Goal: Task Accomplishment & Management: Complete application form

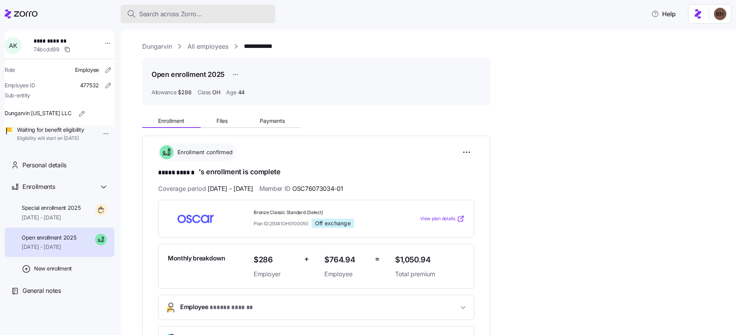
click at [169, 12] on span "Search across Zorro..." at bounding box center [170, 14] width 63 height 10
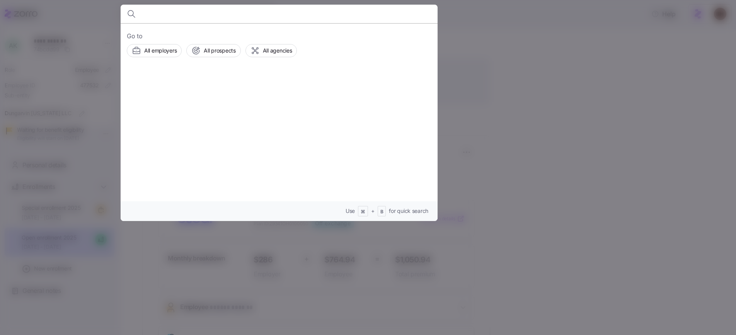
type input "Sonya Smith"
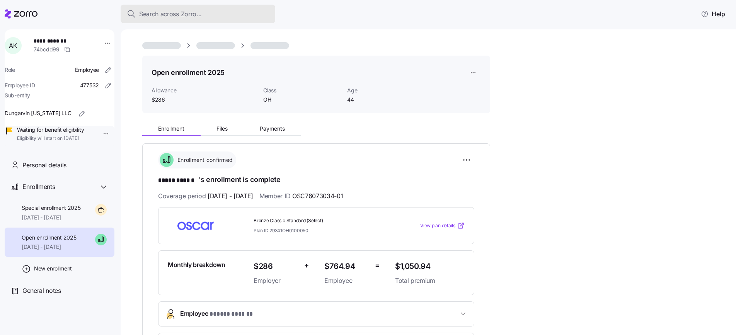
click at [191, 15] on span "Search across Zorro..." at bounding box center [170, 14] width 63 height 10
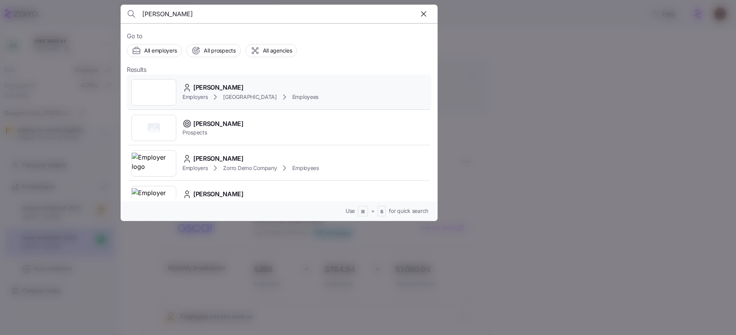
type input "Sonya Smith"
click at [236, 84] on div "Sonya Smith" at bounding box center [250, 88] width 136 height 10
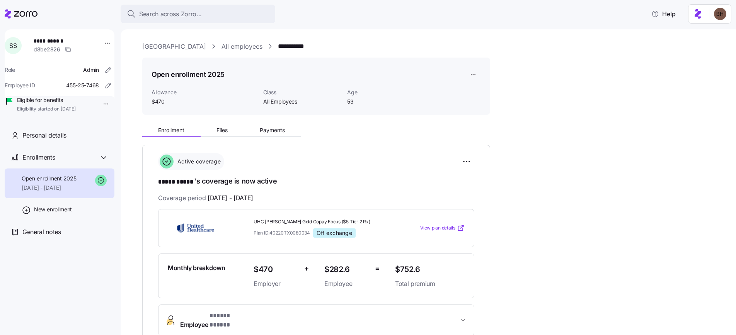
click at [159, 47] on link "Avondale House" at bounding box center [174, 47] width 64 height 10
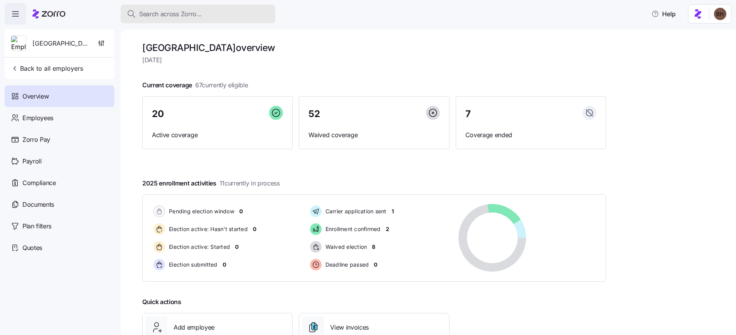
click at [207, 14] on div "Search across Zorro..." at bounding box center [198, 14] width 142 height 10
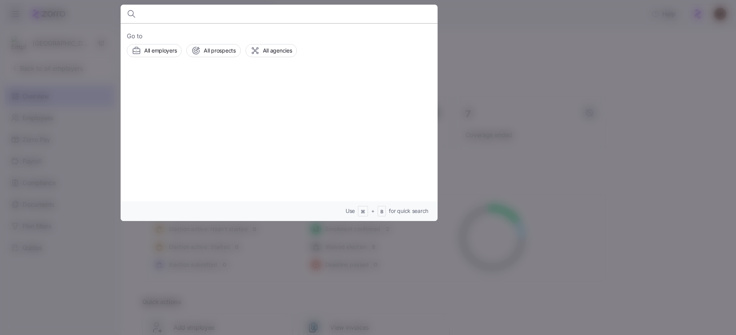
click at [525, 23] on div at bounding box center [368, 167] width 736 height 335
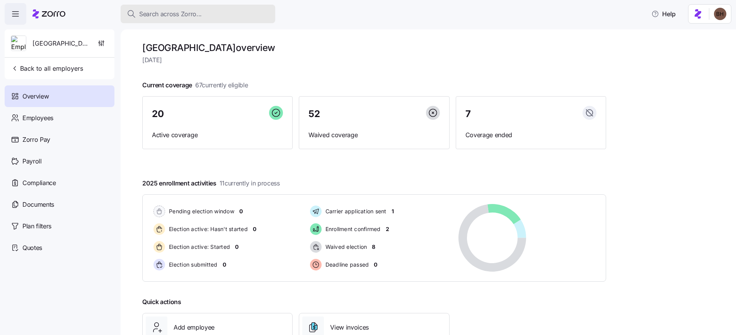
click at [197, 19] on button "Search across Zorro..." at bounding box center [198, 14] width 155 height 19
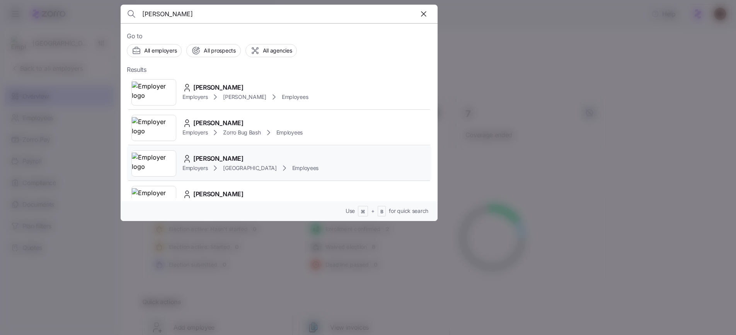
type input "kelley"
click at [252, 154] on div "Kelley Kachnik" at bounding box center [250, 159] width 136 height 10
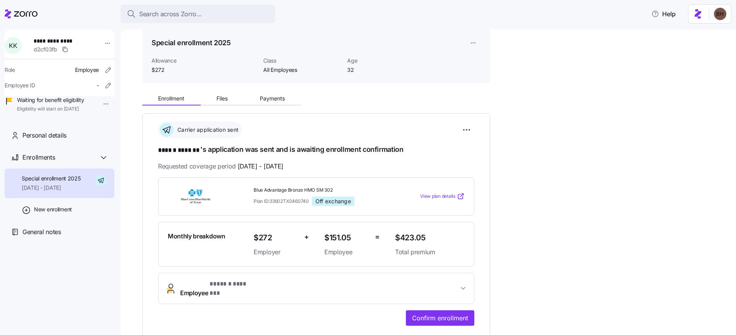
scroll to position [32, 0]
click at [230, 100] on button "Files" at bounding box center [222, 98] width 43 height 12
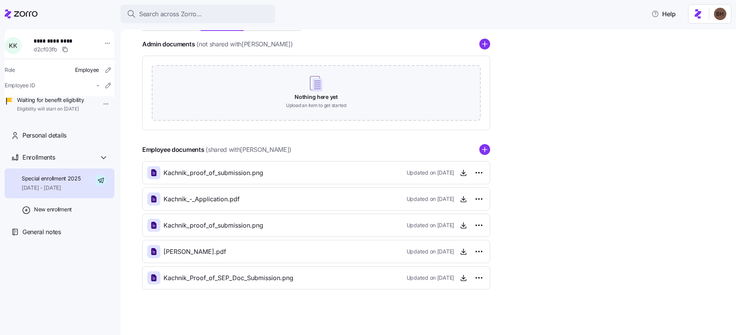
scroll to position [107, 0]
click at [463, 252] on icon "button" at bounding box center [463, 251] width 8 height 8
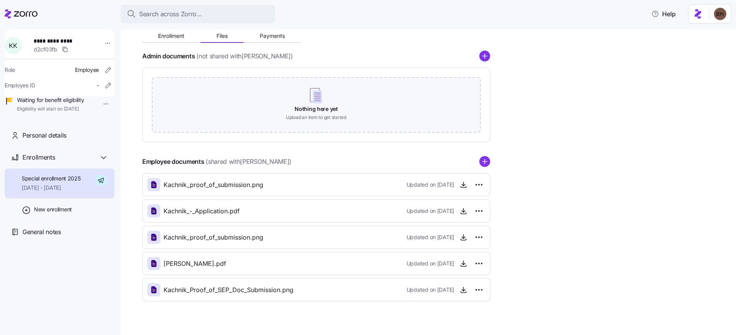
scroll to position [95, 0]
click at [168, 37] on span "Enrollment" at bounding box center [171, 34] width 26 height 5
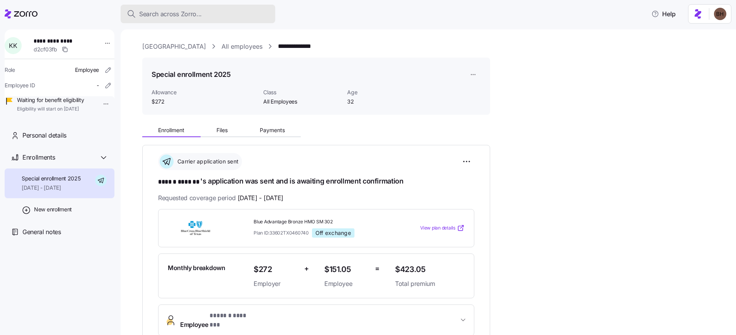
click at [195, 16] on span "Search across Zorro..." at bounding box center [170, 14] width 63 height 10
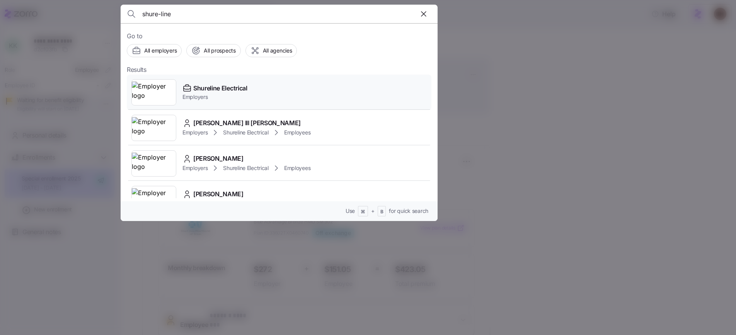
type input "shure-line"
click at [214, 87] on span "Shureline Electrical" at bounding box center [220, 88] width 54 height 10
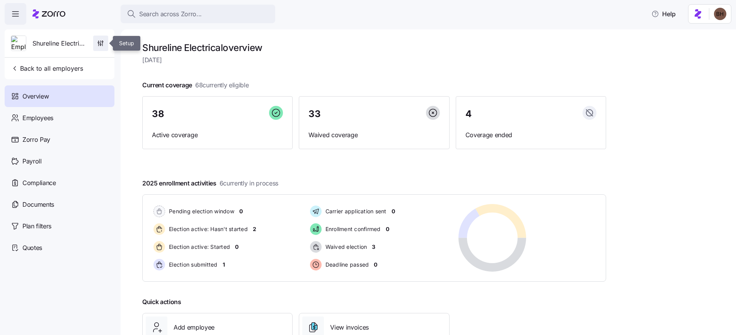
click at [101, 45] on icon "button" at bounding box center [100, 44] width 1 height 1
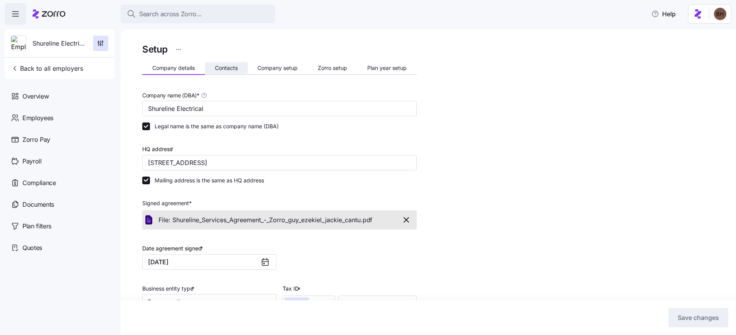
click at [224, 69] on span "Contacts" at bounding box center [226, 67] width 23 height 5
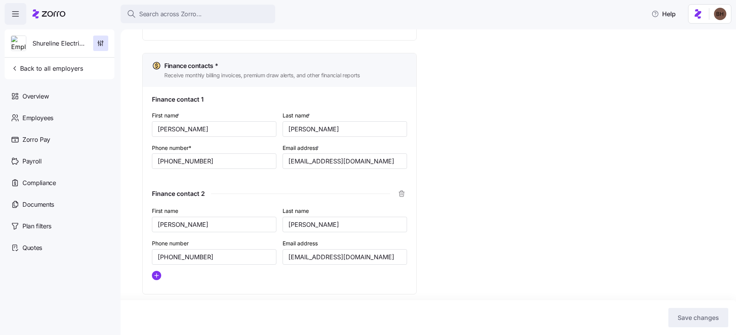
scroll to position [480, 0]
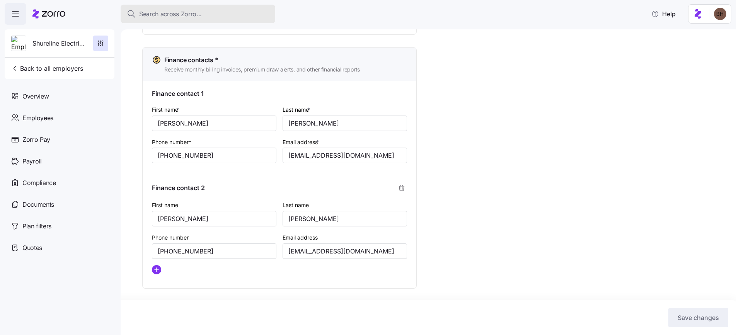
click at [210, 15] on div "Search across Zorro..." at bounding box center [198, 14] width 142 height 10
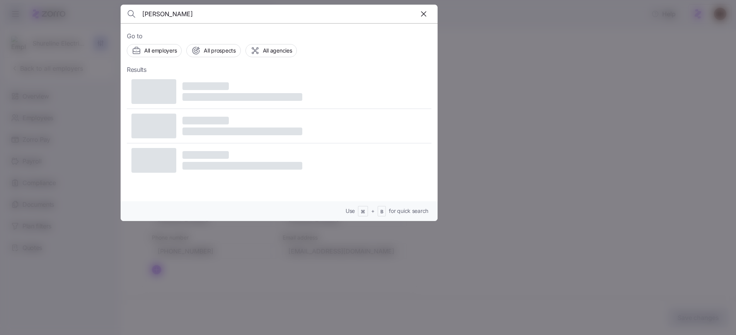
type input "Annie Kamara"
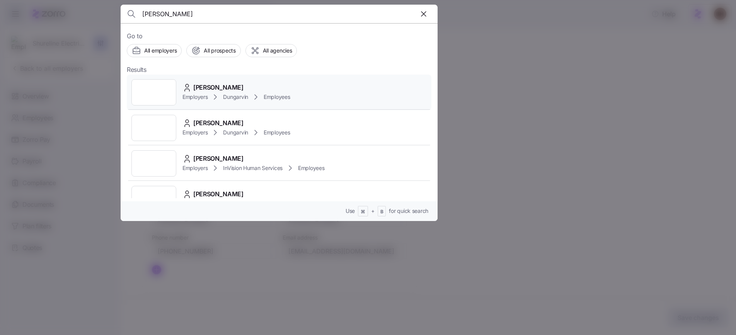
click at [221, 90] on span "Annie Kamara" at bounding box center [218, 88] width 50 height 10
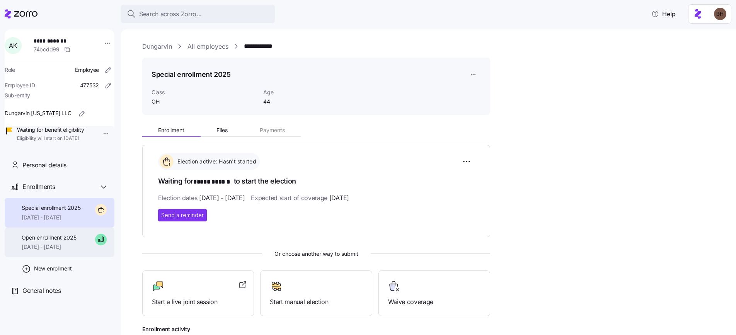
click at [58, 251] on span "09/01/2025 - 12/31/2025" at bounding box center [49, 247] width 54 height 8
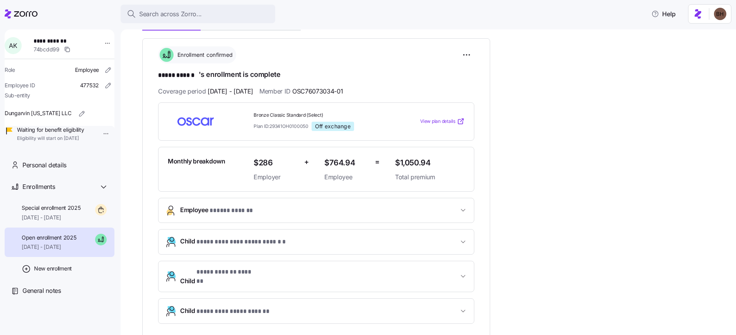
scroll to position [104, 0]
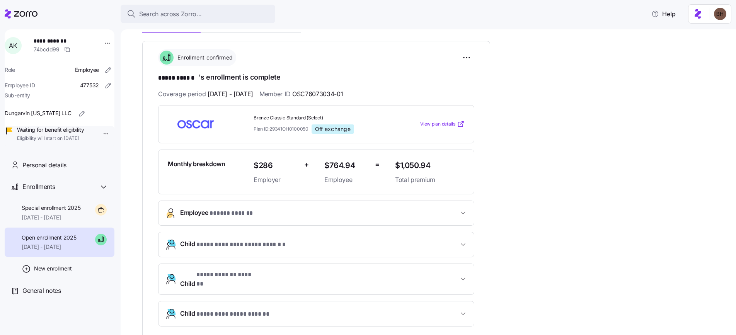
click at [462, 212] on icon "button" at bounding box center [463, 213] width 4 height 2
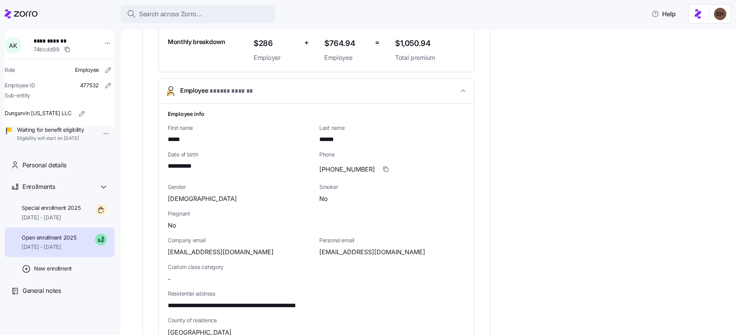
scroll to position [227, 0]
drag, startPoint x: 207, startPoint y: 167, endPoint x: 166, endPoint y: 161, distance: 41.3
click at [166, 161] on div "**********" at bounding box center [315, 299] width 315 height 394
copy span "**********"
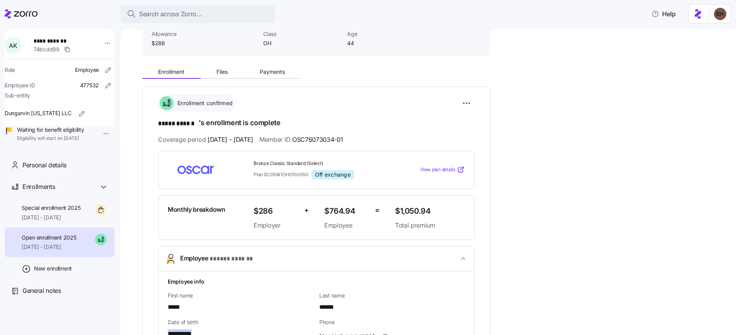
scroll to position [64, 0]
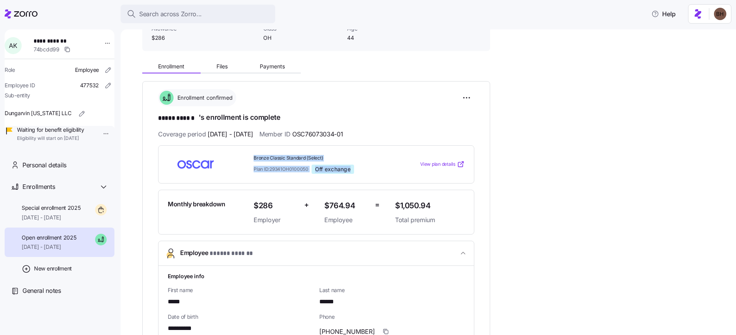
drag, startPoint x: 253, startPoint y: 157, endPoint x: 313, endPoint y: 173, distance: 61.7
click at [313, 173] on div "Bronze Classic Standard (Select) Plan ID: 29341OH0100050 Off exchange View plan…" at bounding box center [316, 164] width 316 height 38
copy div "Bronze Classic Standard (Select) Plan ID: 29341OH0100050 Off exchange"
drag, startPoint x: 369, startPoint y: 134, endPoint x: 317, endPoint y: 134, distance: 52.2
click at [317, 134] on div "Coverage period 09/01/2025 - 12/31/2025 Member ID OSC76073034-01" at bounding box center [316, 134] width 316 height 10
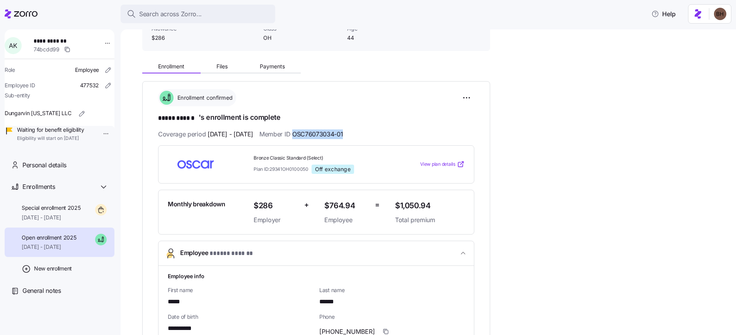
copy span "OSC76073034-01"
click at [157, 14] on span "Search across Zorro..." at bounding box center [170, 14] width 63 height 10
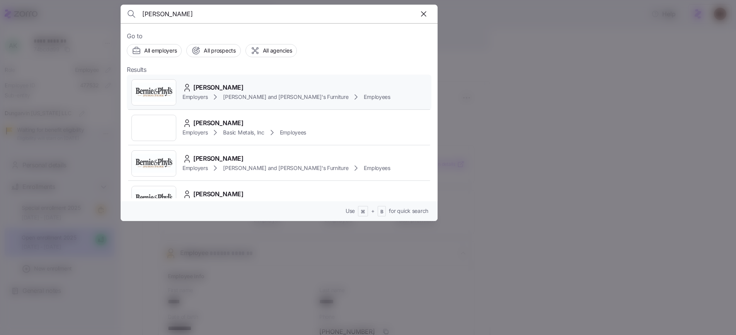
type input "EDALBERTO GIBAU"
click at [226, 86] on span "EDALBERTO GIBAU" at bounding box center [218, 88] width 50 height 10
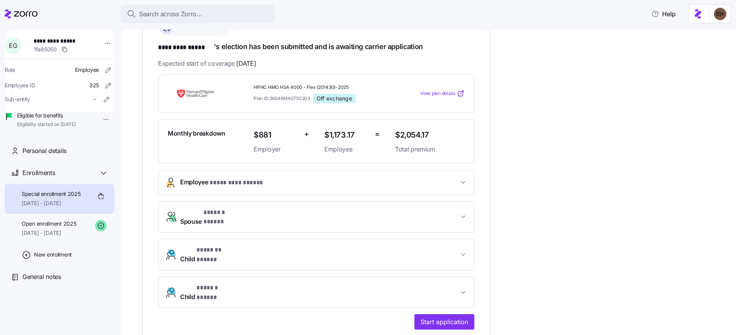
scroll to position [85, 0]
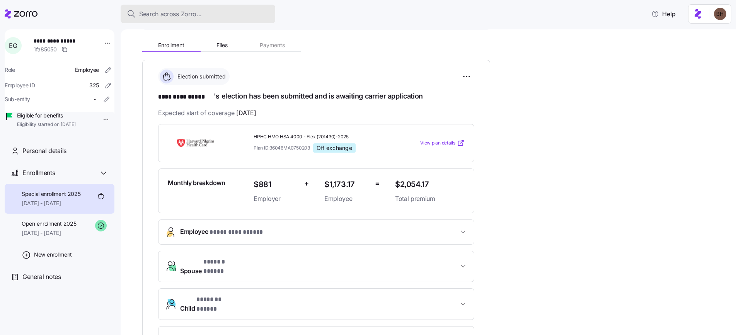
click at [187, 13] on span "Search across Zorro..." at bounding box center [170, 14] width 63 height 10
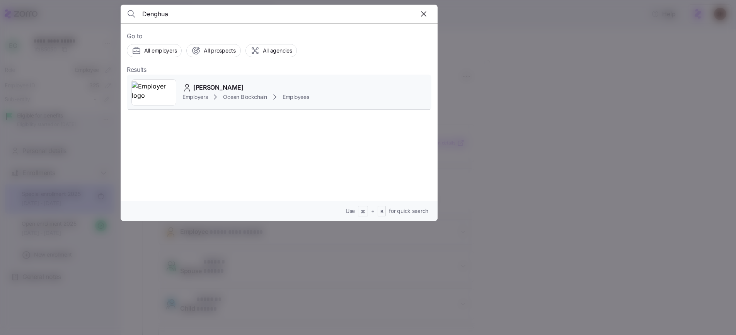
type input "Denghua"
click at [242, 88] on div "denghua han" at bounding box center [245, 88] width 127 height 10
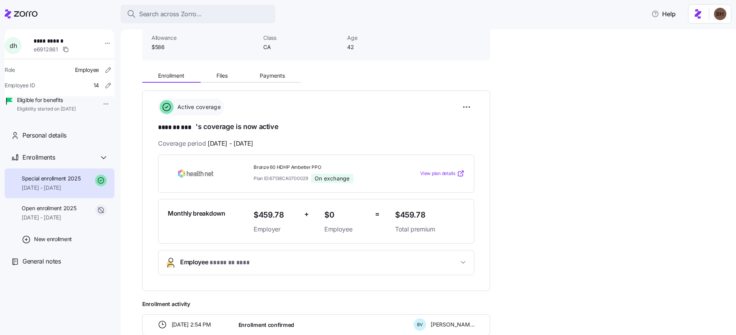
scroll to position [54, 0]
click at [161, 17] on span "Search across Zorro..." at bounding box center [170, 14] width 63 height 10
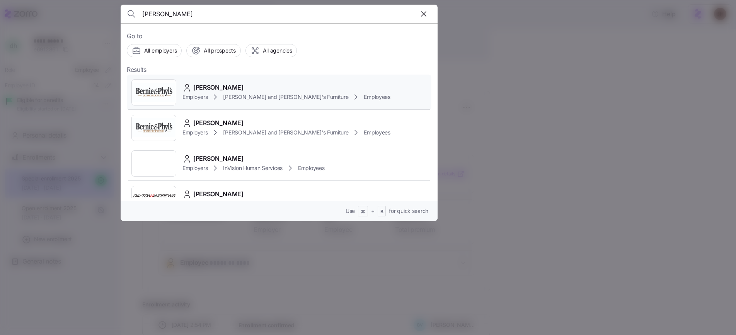
type input "macie"
click at [241, 88] on div "MACIE MARTIN" at bounding box center [286, 88] width 208 height 10
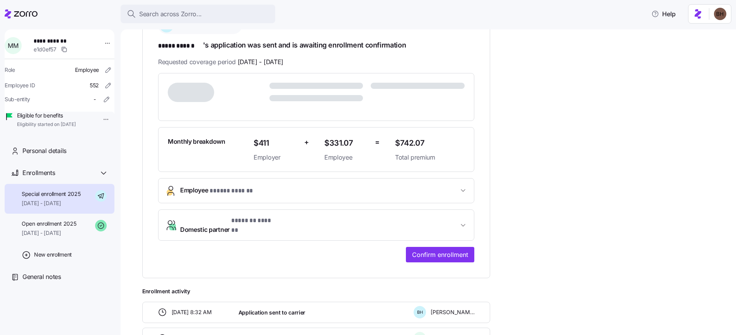
scroll to position [132, 0]
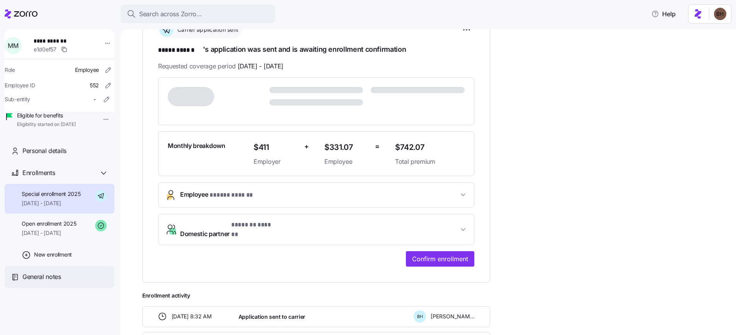
click at [47, 288] on div "General notes" at bounding box center [60, 277] width 110 height 22
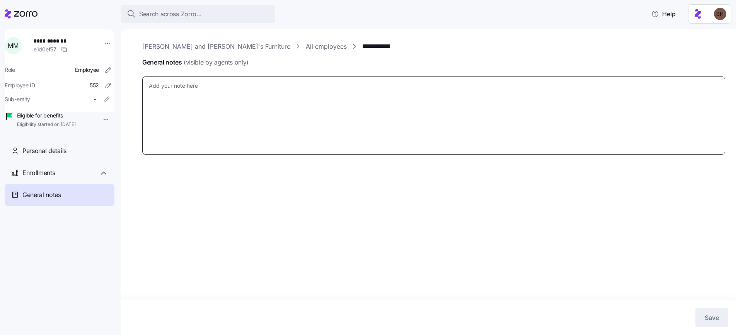
click at [194, 99] on textarea "General notes (visible by agents only)" at bounding box center [433, 115] width 583 height 78
type textarea "x"
type textarea "R"
type textarea "x"
type textarea "Re"
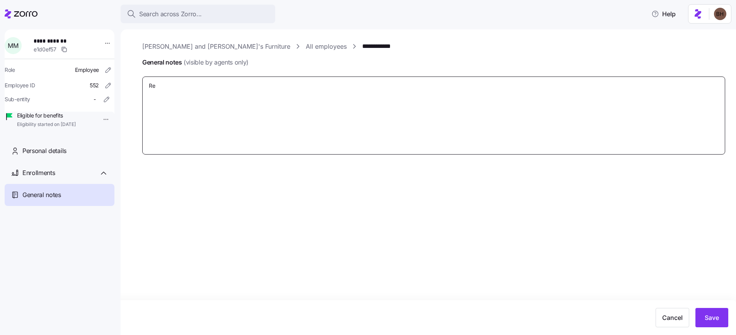
type textarea "x"
type textarea "Req"
type textarea "x"
type textarea "Requ"
type textarea "x"
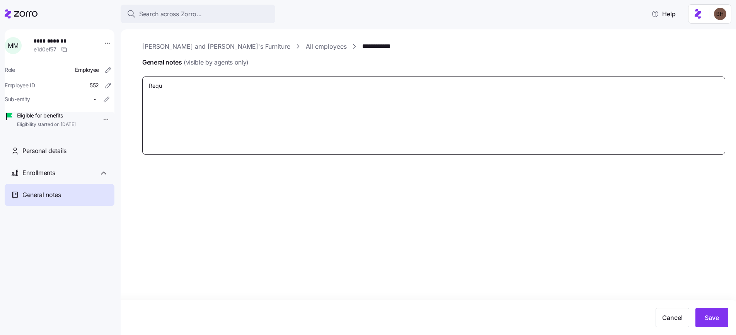
type textarea "Reque"
type textarea "x"
type textarea "Reques"
type textarea "x"
type textarea "Request"
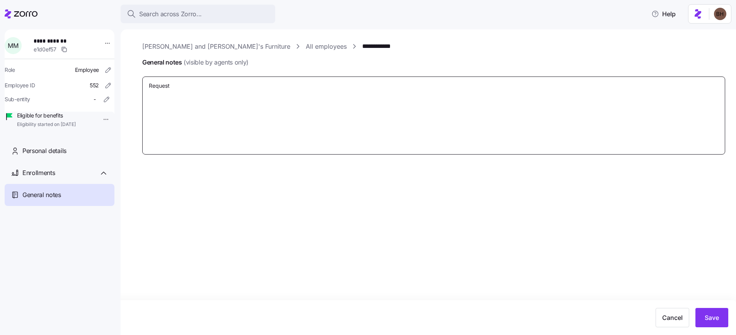
type textarea "x"
type textarea "Request"
type textarea "x"
type textarea "Request to"
type textarea "x"
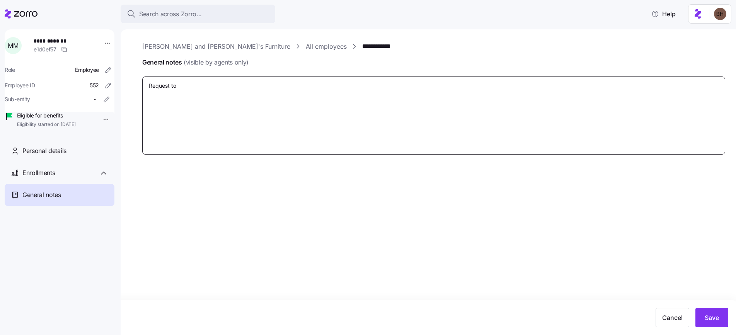
type textarea "Request to"
type textarea "x"
type textarea "Request to c"
type textarea "x"
type textarea "Request to ch"
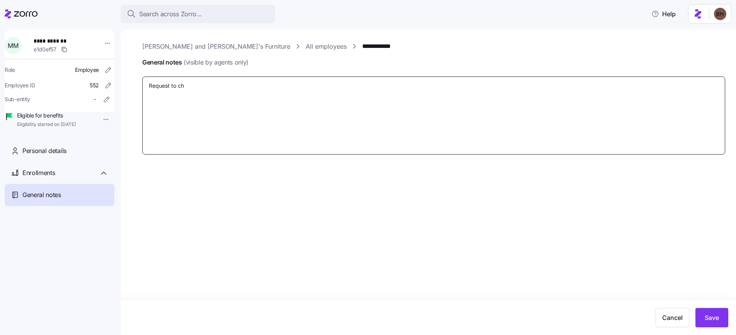
type textarea "x"
type textarea "Request to cha"
type textarea "x"
type textarea "Request to chan"
type textarea "x"
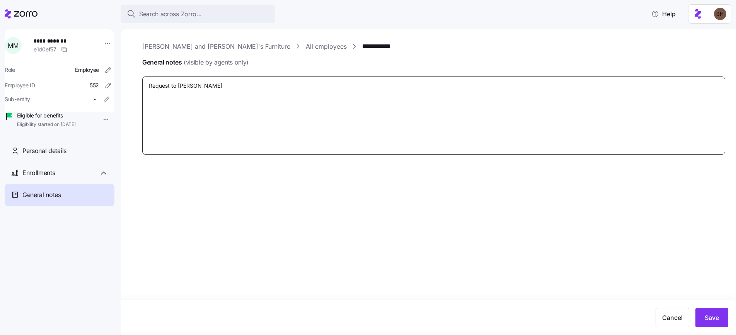
type textarea "Request to chang"
type textarea "x"
type textarea "Request to change"
type textarea "x"
type textarea "Request to change"
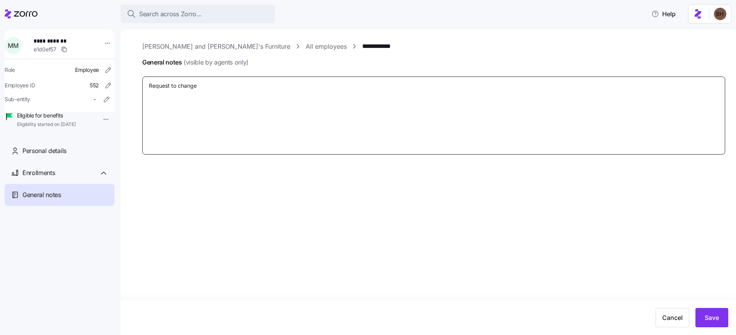
type textarea "x"
type textarea "Request to change p"
type textarea "x"
type textarea "Request to change pl"
type textarea "x"
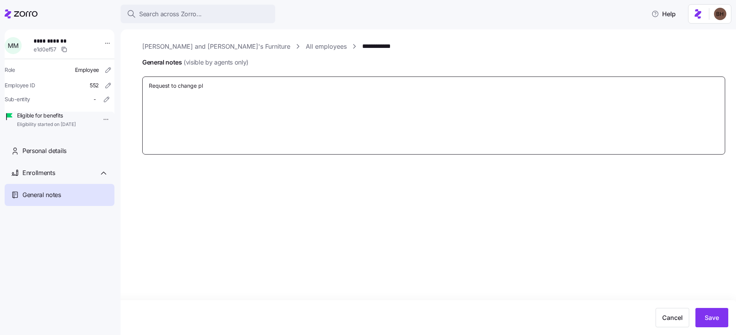
type textarea "Request to change pla"
type textarea "x"
type textarea "Request to change plan"
type textarea "x"
type textarea "Request to change plan"
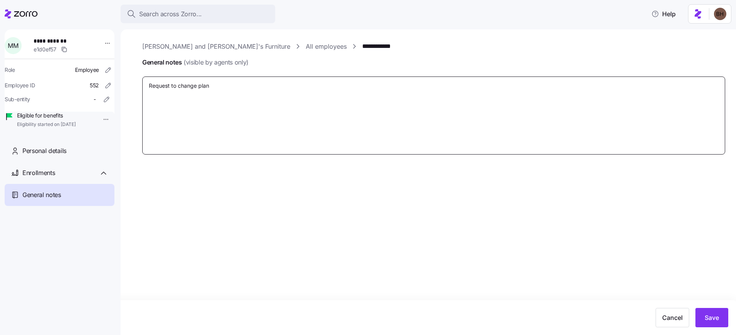
type textarea "x"
type textarea "Request to change plan a"
type textarea "x"
type textarea "Request to change plan an"
type textarea "x"
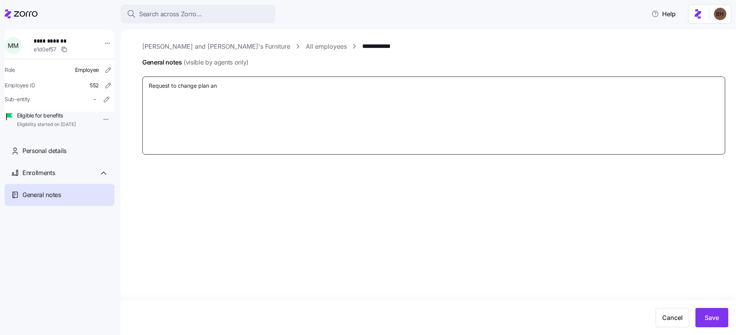
type textarea "Request to change plan and"
type textarea "x"
type textarea "Request to change plan and"
type textarea "x"
type textarea "Request to change plan and c"
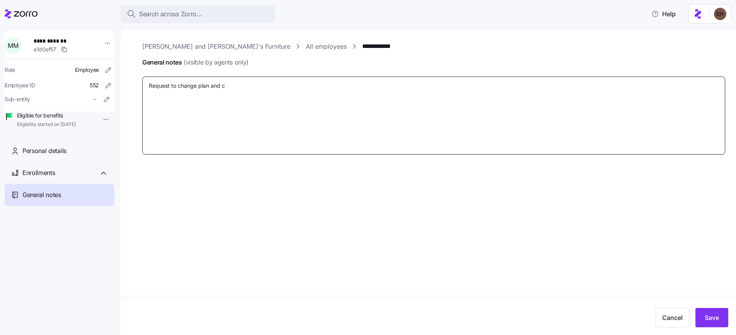
type textarea "x"
type textarea "Request to change plan and co"
type textarea "x"
type textarea "Request to change plan and con"
type textarea "x"
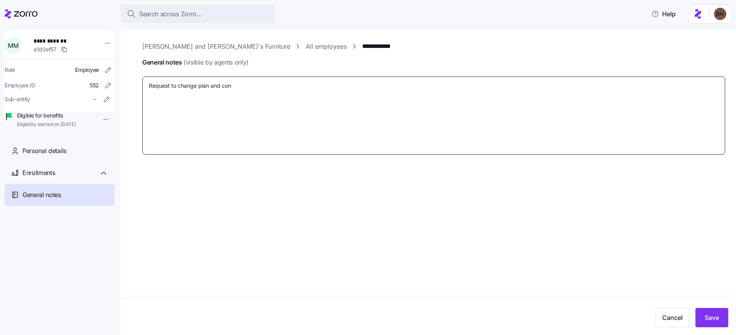
type textarea "Request to change plan and conf"
type textarea "x"
type textarea "Request to change plan and confr"
type textarea "x"
type textarea "Request to change plan and confri"
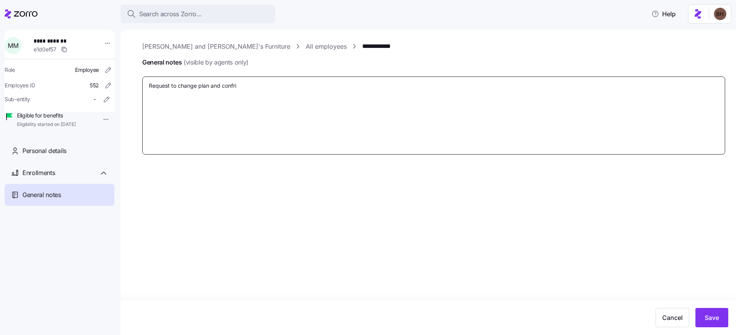
type textarea "x"
type textarea "Request to change plan and confr"
type textarea "x"
type textarea "Request to change plan and conf"
type textarea "x"
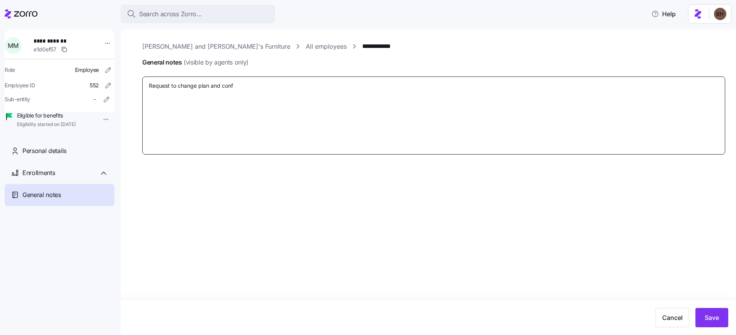
type textarea "Request to change plan and confi"
type textarea "x"
type textarea "Request to change plan and confir"
type textarea "x"
type textarea "Request to change plan and confirm"
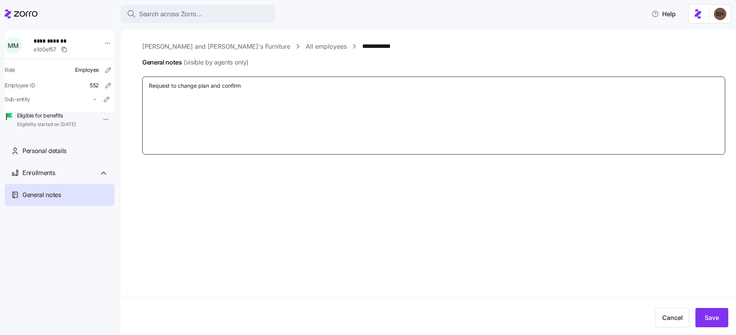
type textarea "x"
type textarea "Request to change plan and confirma"
type textarea "x"
type textarea "Request to change plan and confirmat"
type textarea "x"
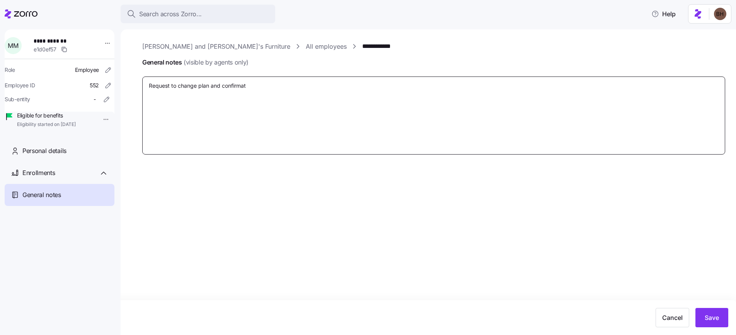
type textarea "Request to change plan and confirmati"
type textarea "x"
type textarea "Request to change plan and confirmatio"
type textarea "x"
type textarea "Request to change plan and confirmation"
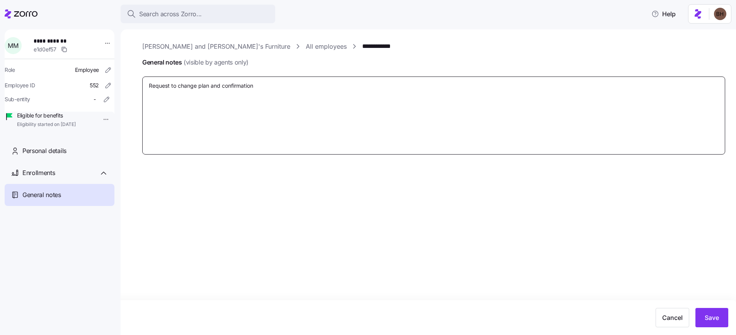
type textarea "x"
type textarea "Request to change plan and confirmation"
type textarea "x"
type textarea "Request to change plan and confirmation f"
type textarea "x"
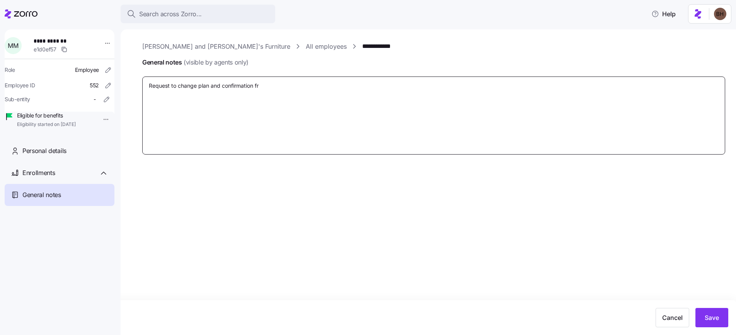
type textarea "Request to change plan and confirmation fro"
type textarea "x"
type textarea "Request to change plan and confirmation from"
type textarea "x"
type textarea "Request to change plan and confirmation from H"
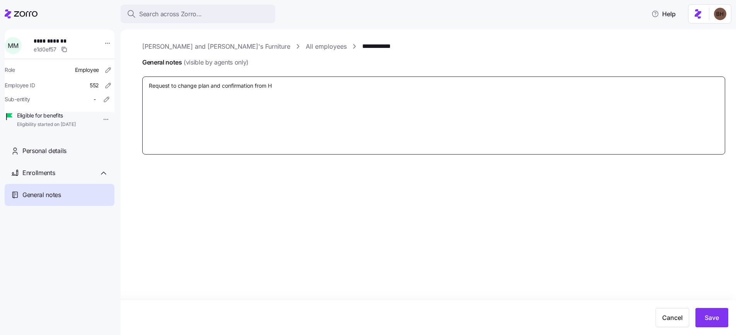
type textarea "x"
type textarea "Request to change plan and confirmation from HS"
type textarea "x"
type textarea "Request to change plan and confirmation from HSA"
type textarea "x"
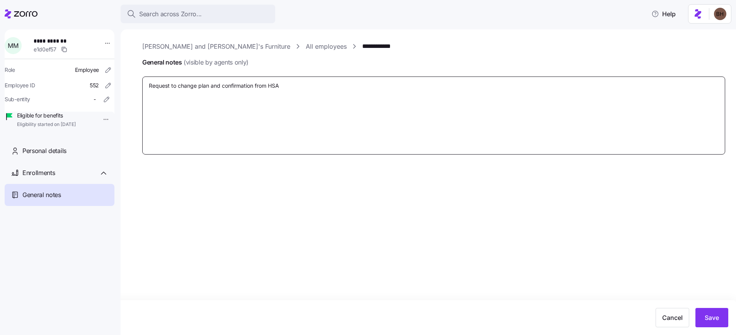
type textarea "Request to change plan and confirmation from HSA:"
type textarea "x"
type textarea "Request to change plan and confirmation from HSA:"
paste textarea "https://app.intercom.com/a/inbox/km9g81ma/inbox/view/4739556/conversation/21547…"
type textarea "x"
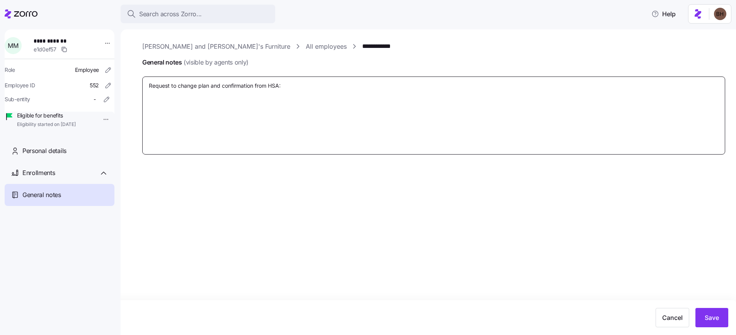
type textarea "Request to change plan and confirmation from HSA: https://app.intercom.com/a/in…"
type textarea "x"
type textarea "Request to change plan and confirmation from HSA: https://app.intercom.com/a/in…"
type textarea "x"
type textarea "Request to change plan and confirmation from HSA: https://app.intercom.com/a/in…"
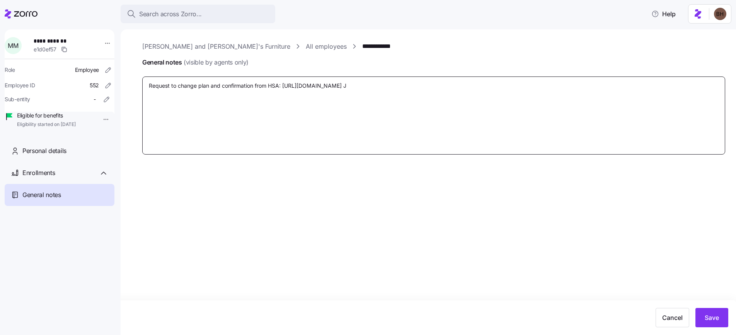
type textarea "x"
type textarea "Request to change plan and confirmation from HSA: https://app.intercom.com/a/in…"
type textarea "x"
type textarea "Request to change plan and confirmation from HSA: https://app.intercom.com/a/in…"
type textarea "x"
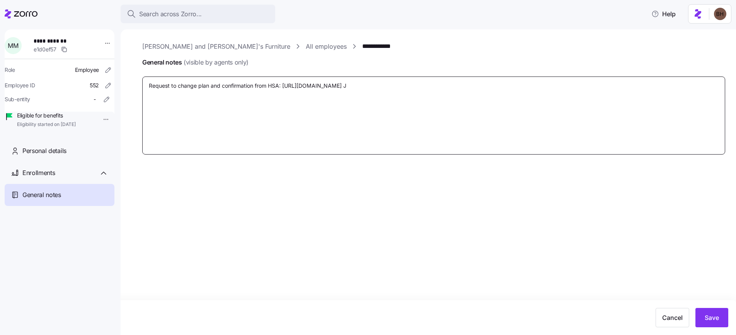
type textarea "Request to change plan and confirmation from HSA: https://app.intercom.com/a/in…"
type textarea "x"
type textarea "Request to change plan and confirmation from HSA: https://app.intercom.com/a/in…"
type textarea "x"
type textarea "Request to change plan and confirmation from HSA: https://app.intercom.com/a/in…"
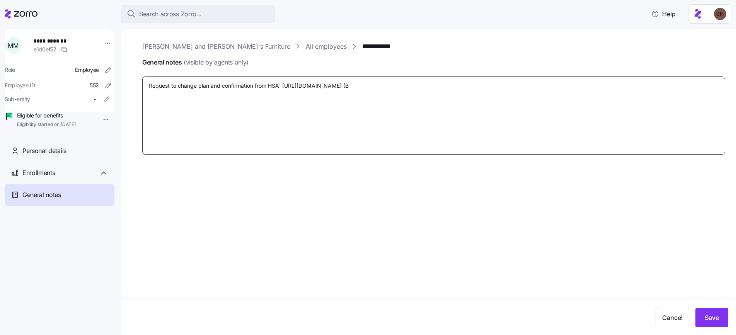
type textarea "x"
type textarea "Request to change plan and confirmation from HSA: https://app.intercom.com/a/in…"
type textarea "x"
type textarea "Request to change plan and confirmation from HSA: https://app.intercom.com/a/in…"
click at [148, 85] on textarea "Request to change plan and confirmation from HSA: https://app.intercom.com/a/in…" at bounding box center [433, 115] width 583 height 78
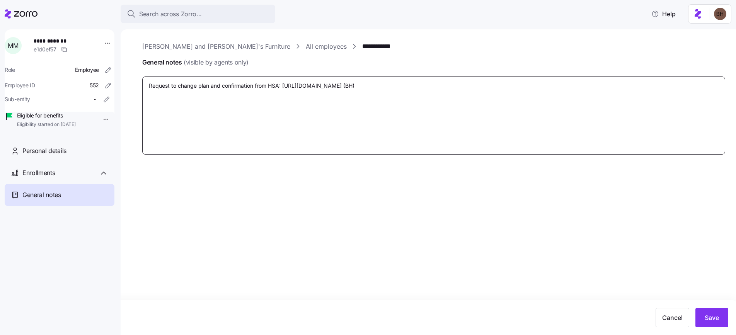
type textarea "x"
type textarea "8Request to change plan and confirmation from HSA: https://app.intercom.com/a/i…"
type textarea "x"
type textarea "8-Request to change plan and confirmation from HSA: https://app.intercom.com/a/…"
type textarea "x"
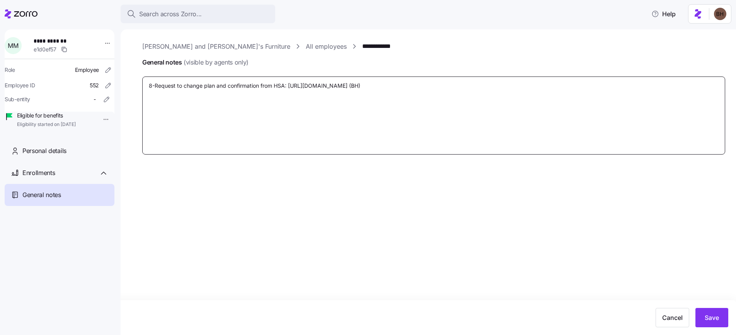
type textarea "8-2Request to change plan and confirmation from HSA: https://app.intercom.com/a…"
type textarea "x"
type textarea "8-25Request to change plan and confirmation from HSA: https://app.intercom.com/…"
type textarea "x"
type textarea "8-25-Request to change plan and confirmation from HSA: https://app.intercom.com…"
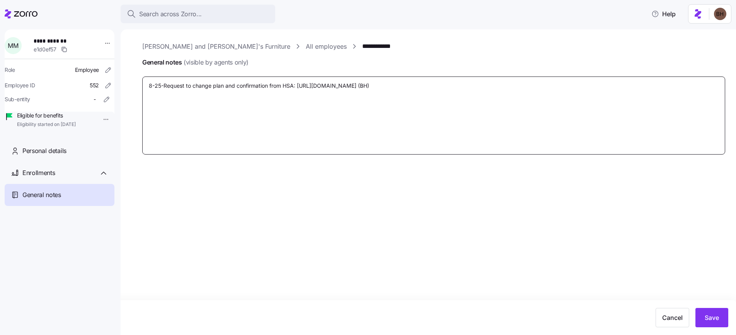
type textarea "x"
type textarea "8-25-2Request to change plan and confirmation from HSA: https://app.intercom.co…"
type textarea "x"
type textarea "8-25-25Request to change plan and confirmation from HSA: https://app.intercom.c…"
type textarea "x"
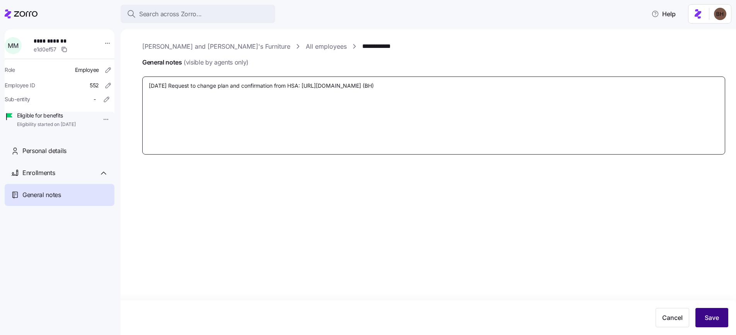
type textarea "8-25-25 Request to change plan and confirmation from HSA: https://app.intercom.…"
click at [714, 319] on span "Save" at bounding box center [711, 317] width 14 height 9
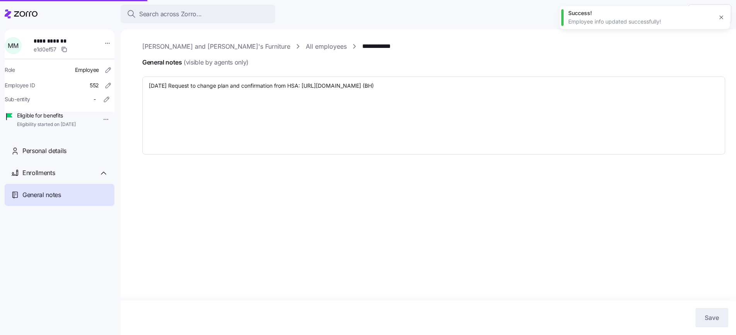
type textarea "x"
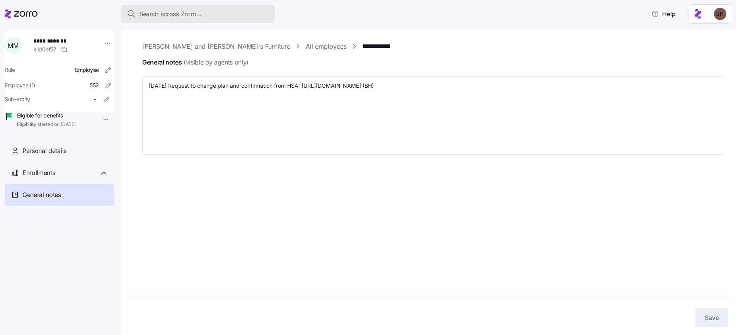
click at [161, 10] on span "Search across Zorro..." at bounding box center [170, 14] width 63 height 10
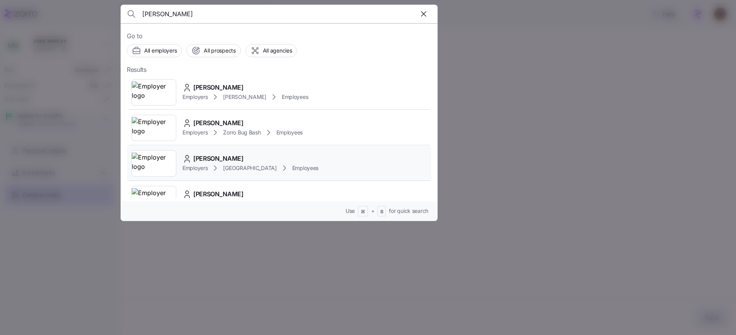
type input "kelley"
click at [226, 159] on span "Kelley Kachnik" at bounding box center [218, 159] width 50 height 10
type textarea "x"
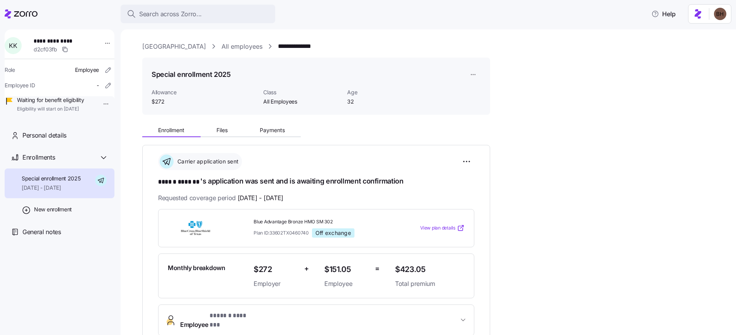
click at [178, 47] on link "Avondale House" at bounding box center [174, 47] width 64 height 10
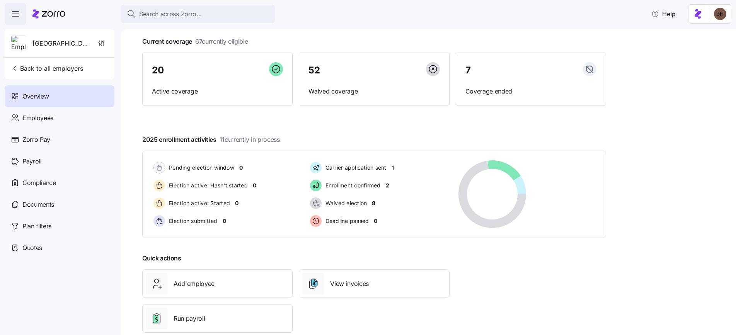
scroll to position [60, 0]
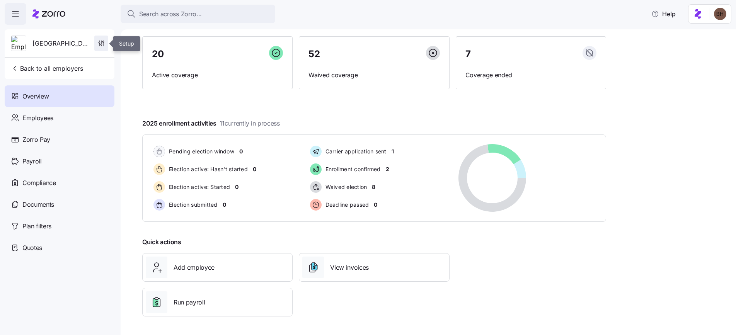
click at [103, 44] on icon "button" at bounding box center [101, 43] width 8 height 8
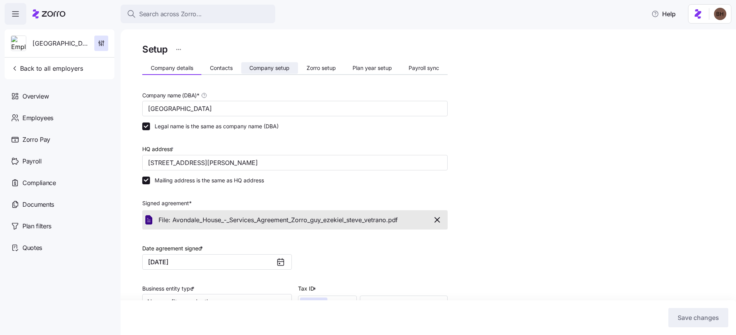
click at [268, 70] on span "Company setup" at bounding box center [269, 67] width 40 height 5
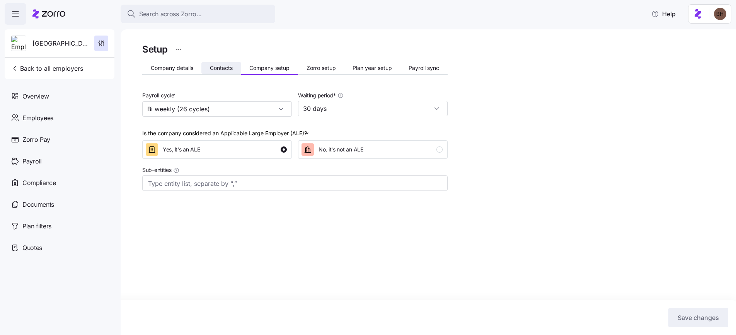
click at [208, 71] on button "Contacts" at bounding box center [220, 68] width 39 height 12
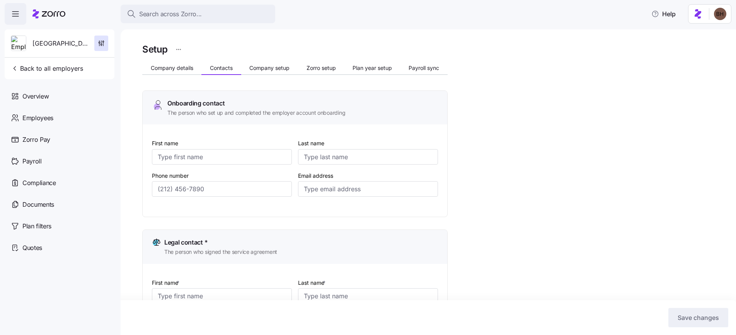
type input "Sonya"
type input "Smith"
type input "sonyas@avondalehouse.org"
type input "Steve"
type input "Vetrano"
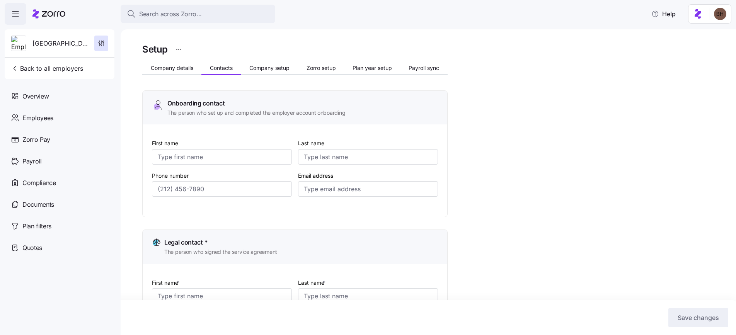
type input "stevev@avondalehouse.org"
type input "Sonya"
type input "Smith"
type input "sonyas@avondalehouse.org"
type input "Steve"
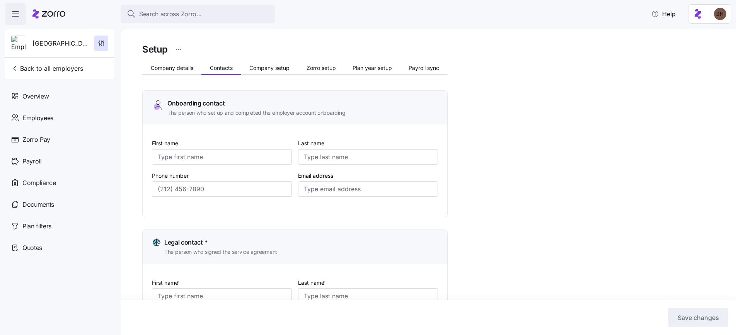
type input "Vetrano"
type input "stevev@avondalehouse.org"
type input "(713) 993-9544"
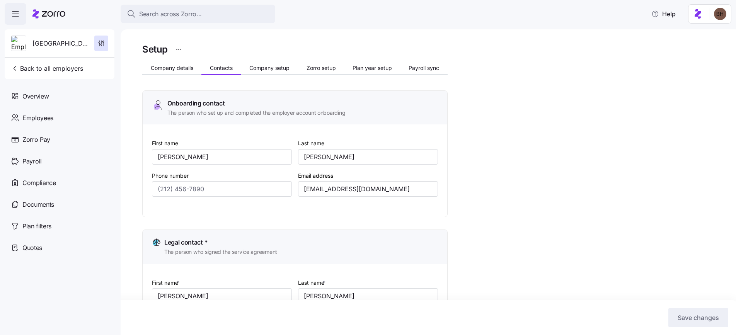
type input "(713) 993-9544"
click at [212, 19] on button "Search across Zorro..." at bounding box center [198, 14] width 155 height 19
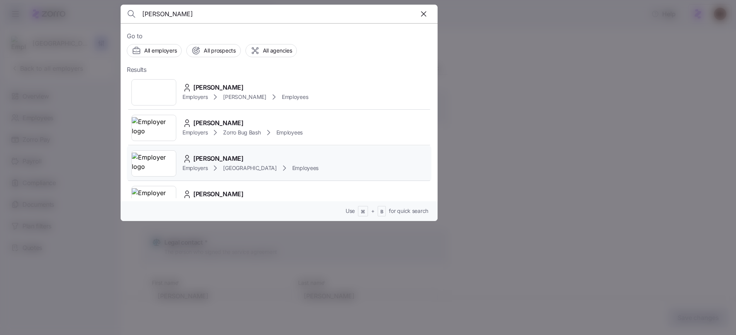
type input "kelley"
click at [222, 158] on span "Kelley Kachnik" at bounding box center [218, 159] width 50 height 10
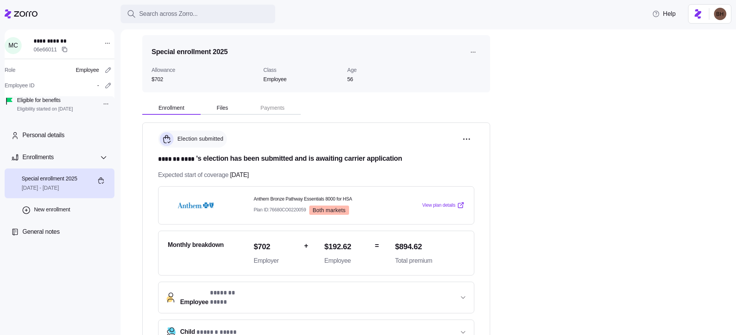
scroll to position [21, 0]
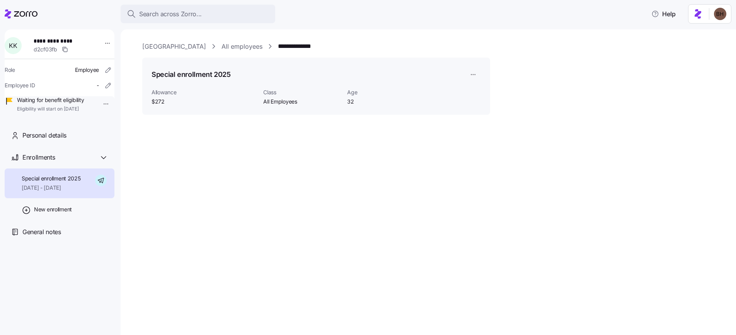
click at [69, 182] on span "Special enrollment 2025" at bounding box center [51, 179] width 59 height 8
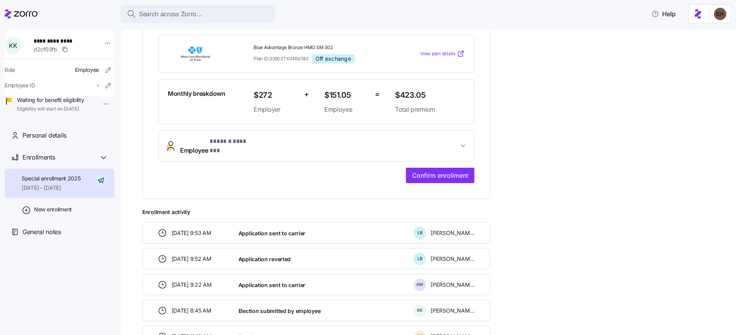
scroll to position [175, 0]
click at [462, 135] on button "Employee * ****** ******* *" at bounding box center [315, 145] width 315 height 31
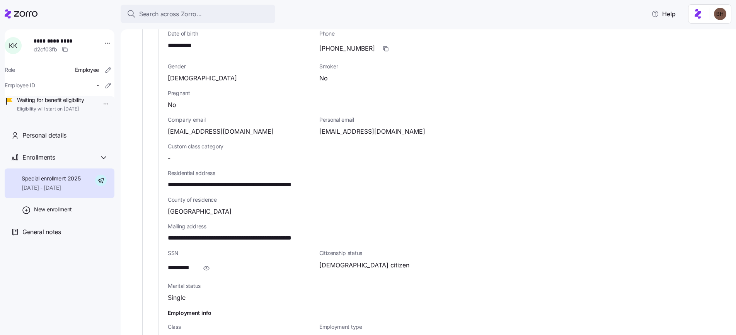
scroll to position [367, 0]
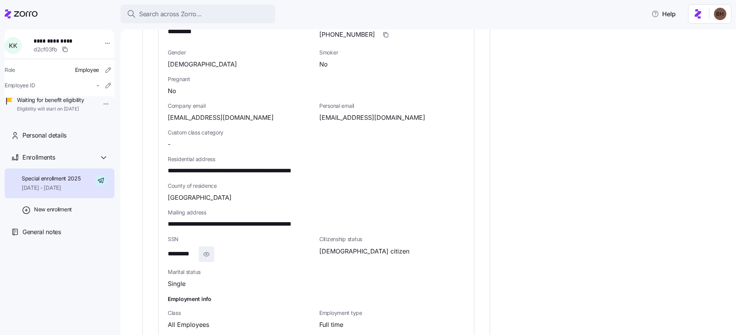
click at [209, 252] on icon "button" at bounding box center [207, 254] width 6 height 4
drag, startPoint x: 207, startPoint y: 248, endPoint x: 192, endPoint y: 248, distance: 14.7
click at [192, 248] on div "**********" at bounding box center [240, 253] width 145 height 15
copy span "****"
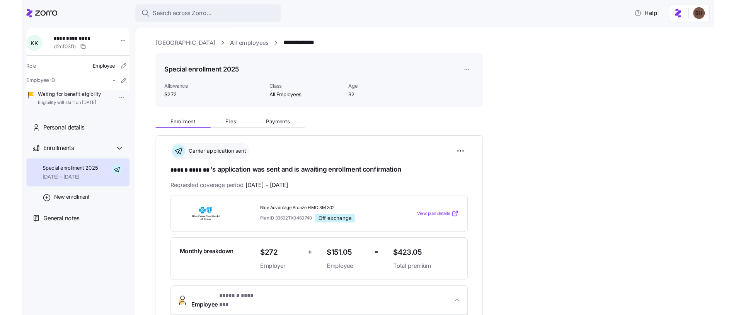
scroll to position [0, 0]
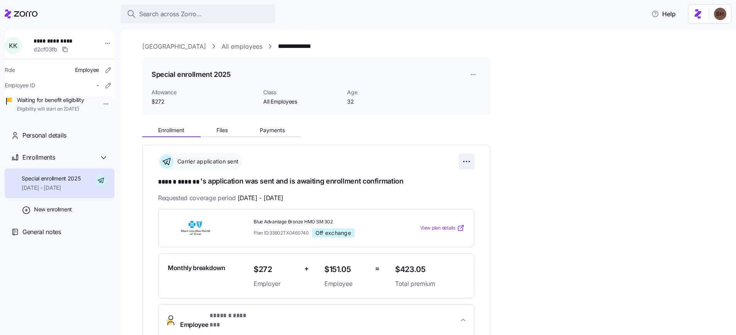
click at [467, 158] on html "**********" at bounding box center [368, 165] width 736 height 330
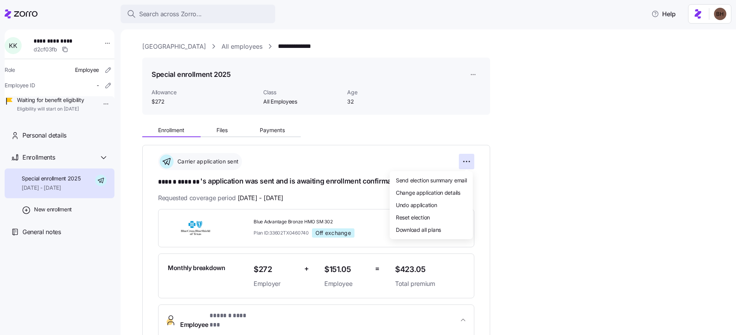
click at [473, 73] on html "**********" at bounding box center [368, 165] width 736 height 330
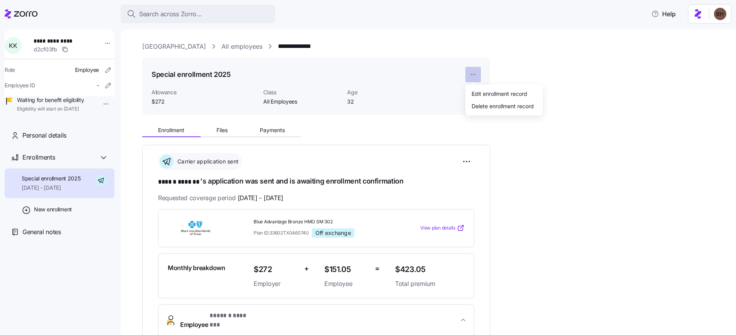
click at [473, 75] on html "**********" at bounding box center [368, 165] width 736 height 330
click at [496, 93] on div "Edit enrollment record" at bounding box center [499, 93] width 56 height 8
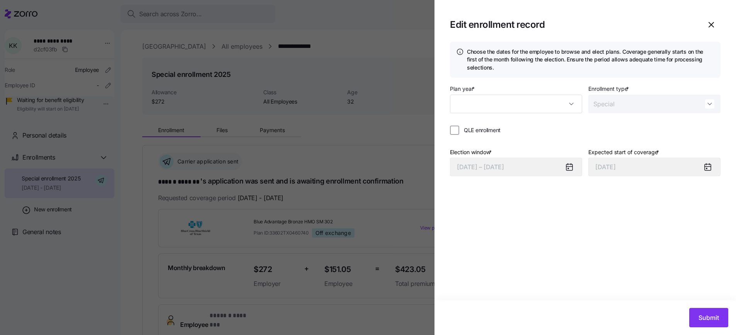
type input "2025"
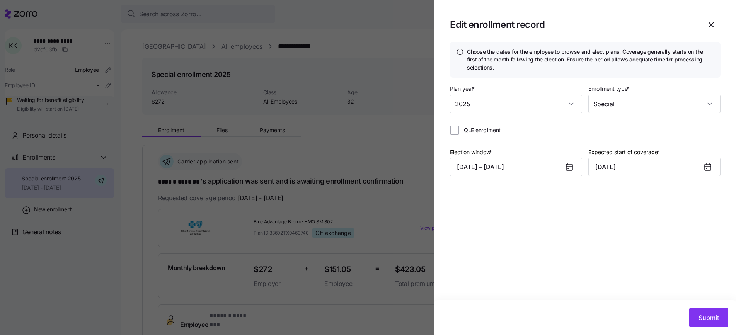
click at [709, 170] on icon at bounding box center [707, 167] width 6 height 6
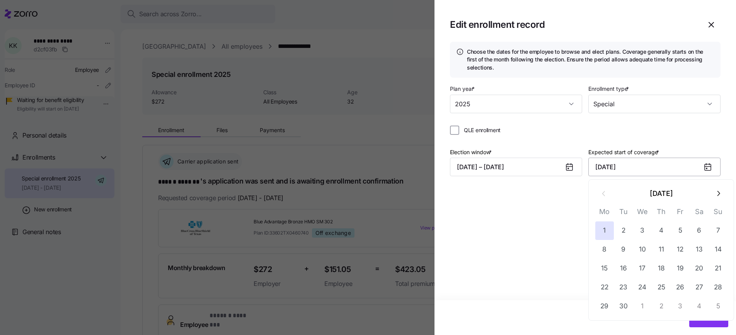
click at [697, 167] on input "September 1, 2025" at bounding box center [654, 167] width 132 height 19
click at [716, 196] on icon "button" at bounding box center [718, 193] width 8 height 8
click at [642, 229] on button "1" at bounding box center [642, 230] width 19 height 19
type input "October 1, 2025"
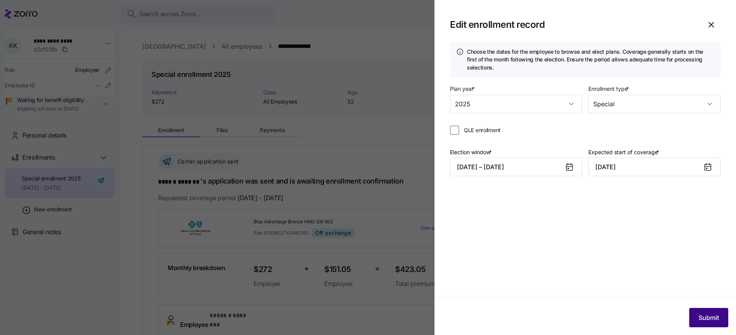
click at [712, 317] on span "Submit" at bounding box center [708, 317] width 20 height 9
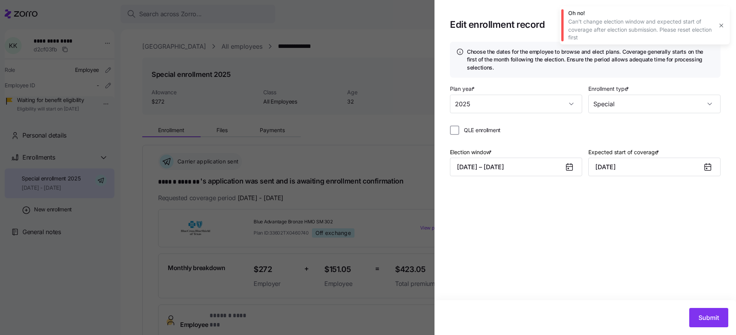
click at [722, 25] on icon "button" at bounding box center [721, 25] width 6 height 6
click at [708, 25] on icon "button" at bounding box center [710, 24] width 9 height 9
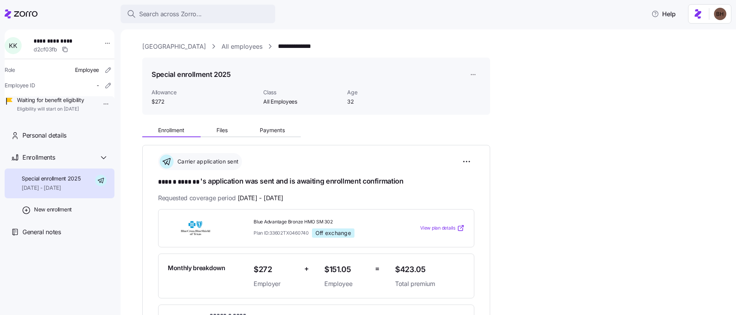
click at [471, 76] on html "**********" at bounding box center [368, 155] width 736 height 310
click at [633, 190] on html "**********" at bounding box center [368, 155] width 736 height 310
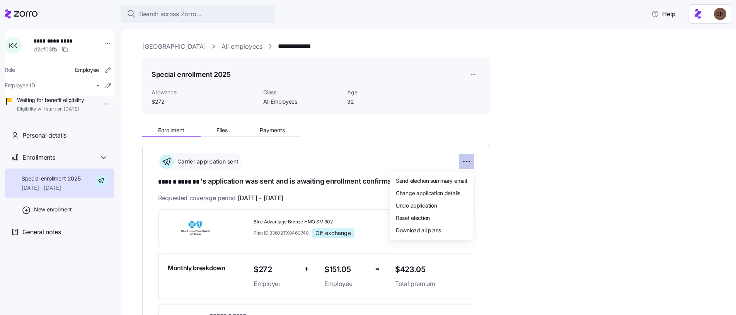
click at [467, 163] on html "**********" at bounding box center [368, 155] width 736 height 310
click at [465, 190] on div "Change application details" at bounding box center [431, 193] width 77 height 12
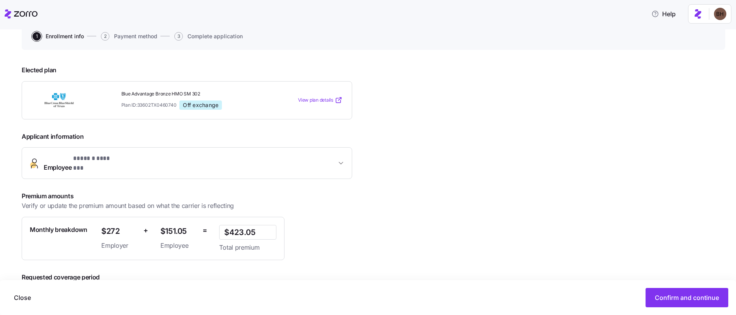
scroll to position [119, 0]
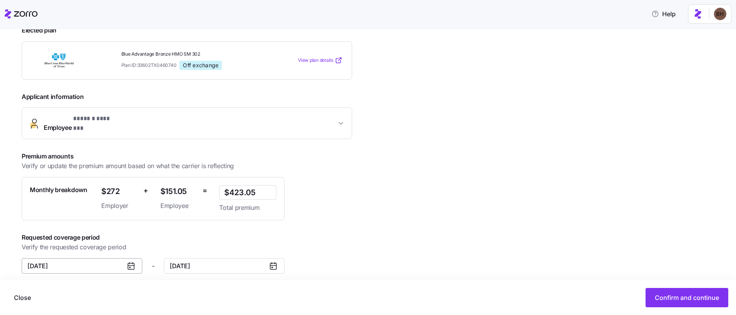
click at [95, 262] on input "September 1, 2025" at bounding box center [82, 265] width 121 height 15
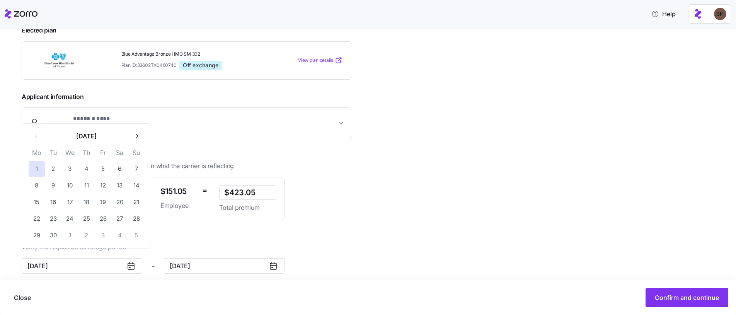
click at [136, 135] on icon "button" at bounding box center [136, 136] width 7 height 7
click at [66, 170] on button "1" at bounding box center [70, 169] width 16 height 16
type input "October 1, 2025"
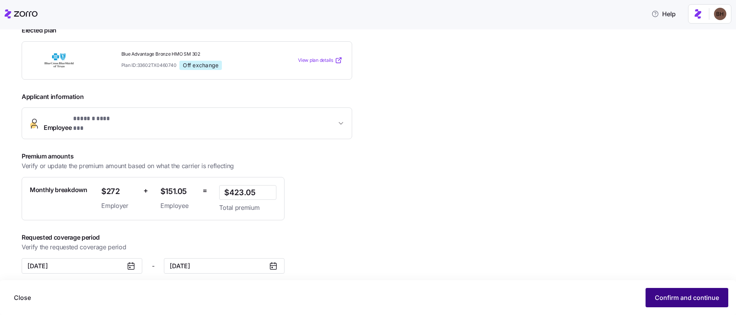
click at [668, 296] on span "Confirm and continue" at bounding box center [686, 297] width 64 height 9
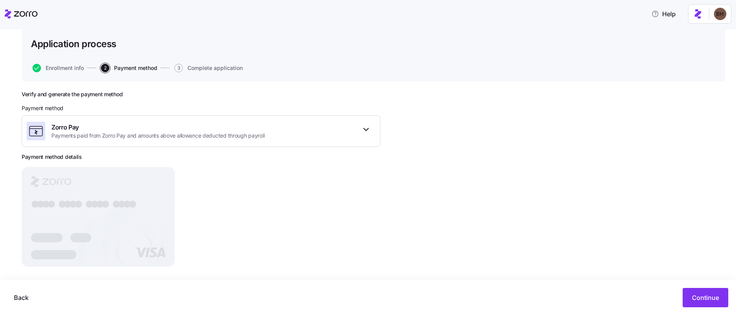
scroll to position [53, 0]
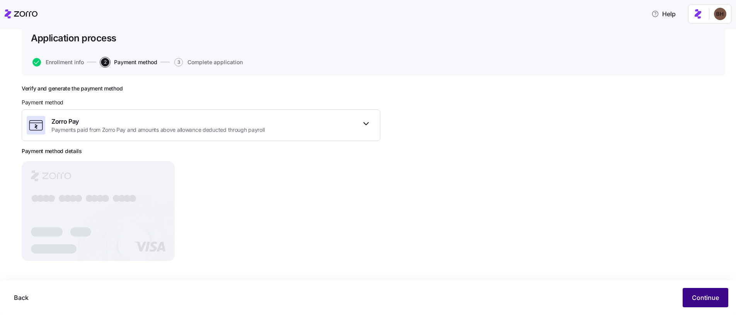
click at [712, 299] on span "Continue" at bounding box center [705, 297] width 27 height 9
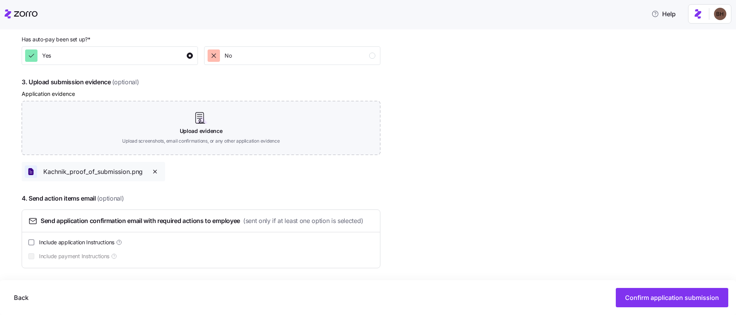
scroll to position [388, 0]
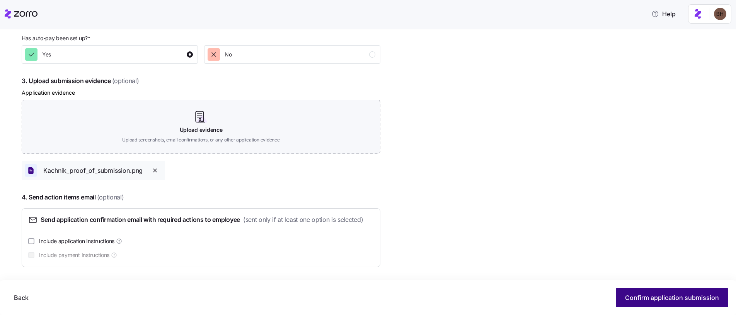
click at [654, 300] on span "Confirm application submission" at bounding box center [672, 297] width 94 height 9
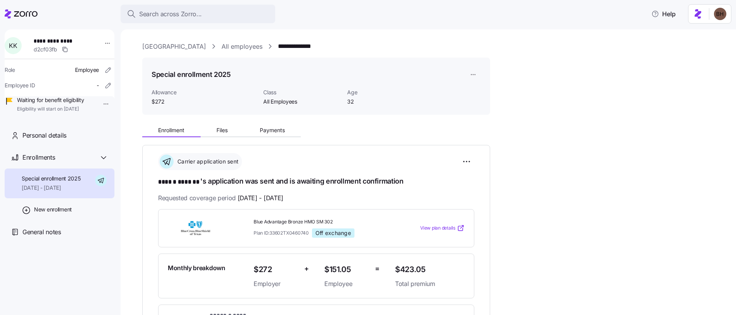
click at [99, 103] on html "**********" at bounding box center [368, 155] width 736 height 310
click at [133, 147] on div "Update eligibility" at bounding box center [121, 146] width 42 height 8
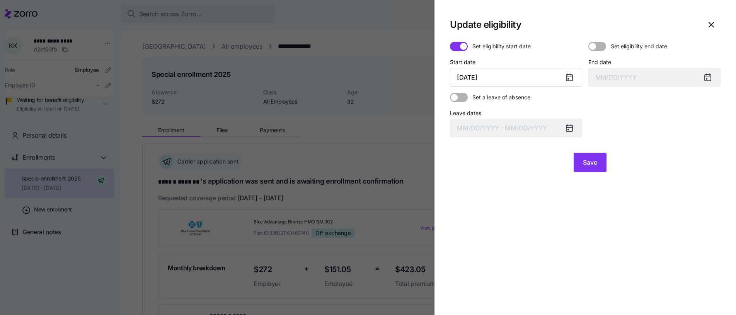
click at [573, 79] on icon at bounding box center [568, 77] width 9 height 9
click at [568, 77] on icon at bounding box center [569, 77] width 6 height 0
click at [568, 78] on icon at bounding box center [569, 78] width 6 height 6
click at [499, 76] on input "September 1, 2025" at bounding box center [516, 77] width 132 height 19
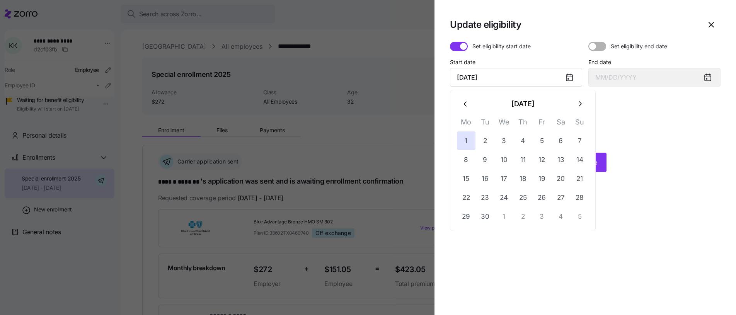
click at [502, 217] on button "1" at bounding box center [503, 216] width 19 height 19
type input "October 1, 2025"
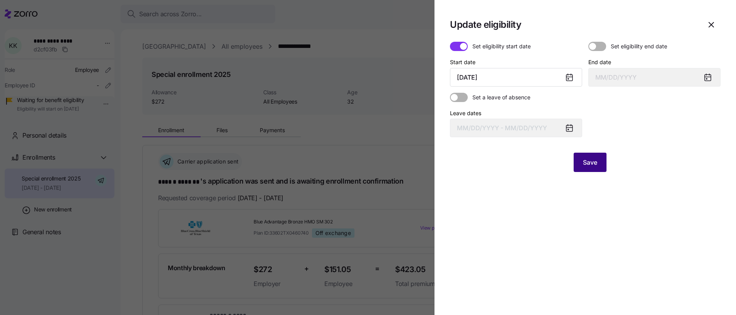
click at [593, 171] on button "Save" at bounding box center [589, 162] width 33 height 19
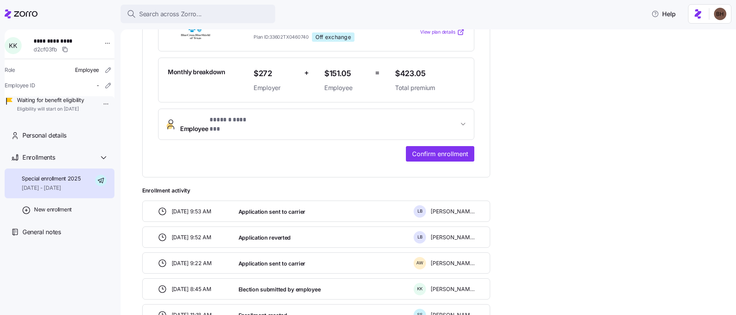
scroll to position [223, 0]
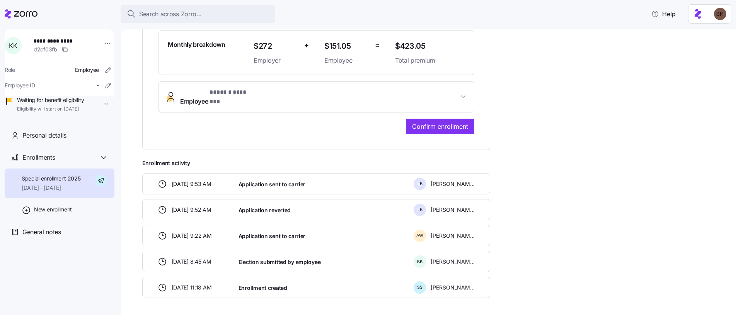
click at [461, 93] on icon "button" at bounding box center [463, 97] width 8 height 8
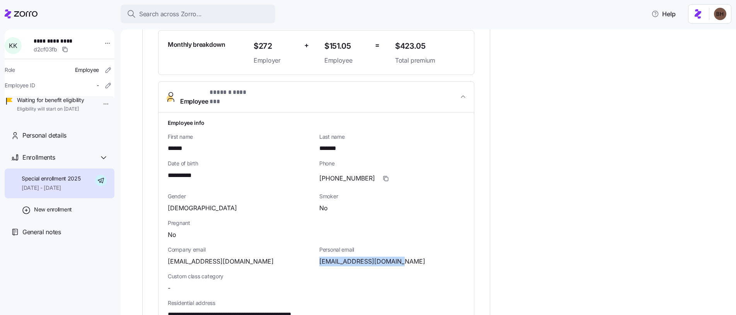
drag, startPoint x: 397, startPoint y: 255, endPoint x: 319, endPoint y: 255, distance: 78.0
click at [319, 257] on div "kelleykachnik@gmail.com" at bounding box center [391, 262] width 145 height 10
copy span "kelleykachnik@gmail.com"
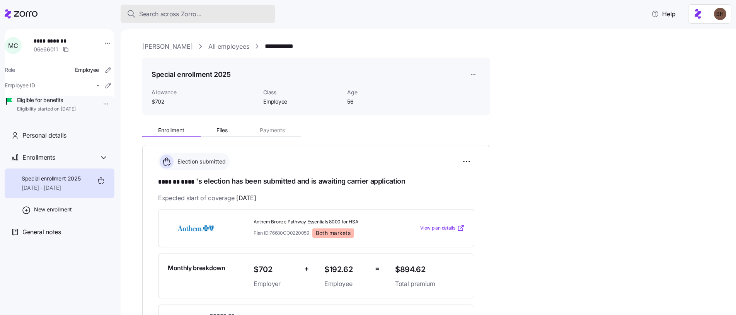
scroll to position [21, 0]
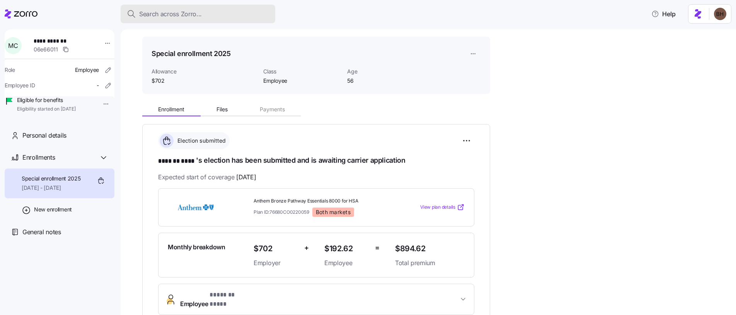
click at [174, 15] on span "Search across Zorro..." at bounding box center [170, 14] width 63 height 10
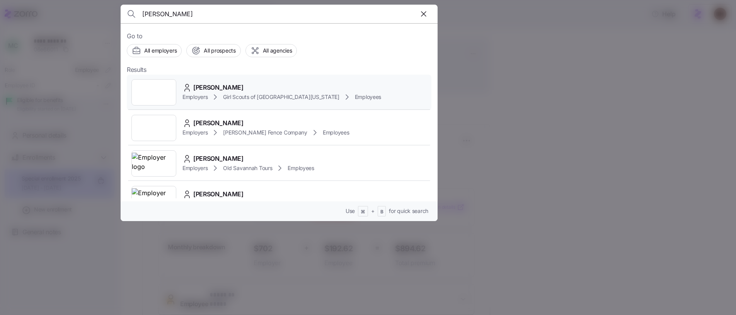
type input "[PERSON_NAME]"
click at [230, 88] on span "[PERSON_NAME]" at bounding box center [218, 88] width 50 height 10
